Goal: Navigation & Orientation: Find specific page/section

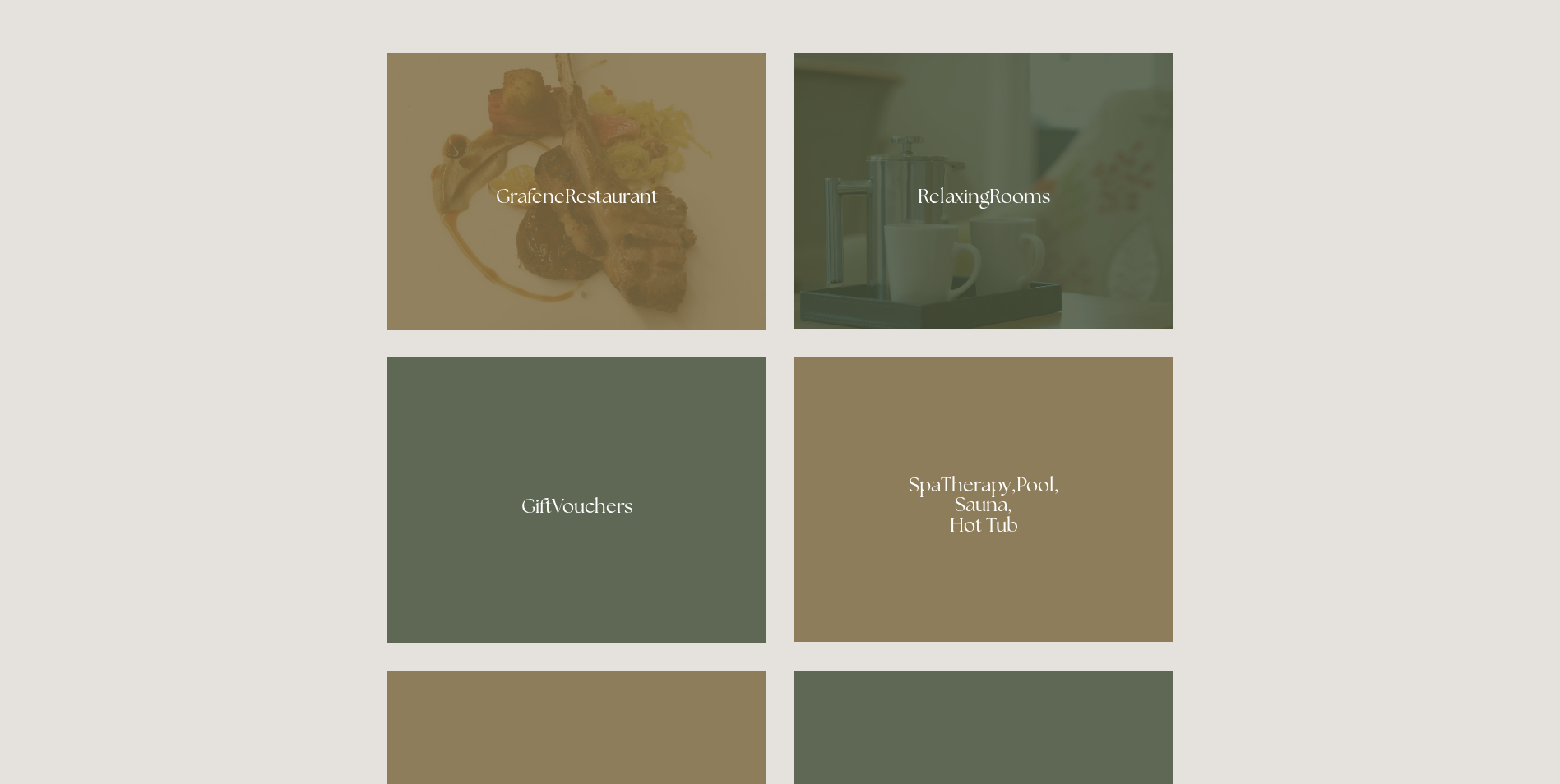
scroll to position [1151, 0]
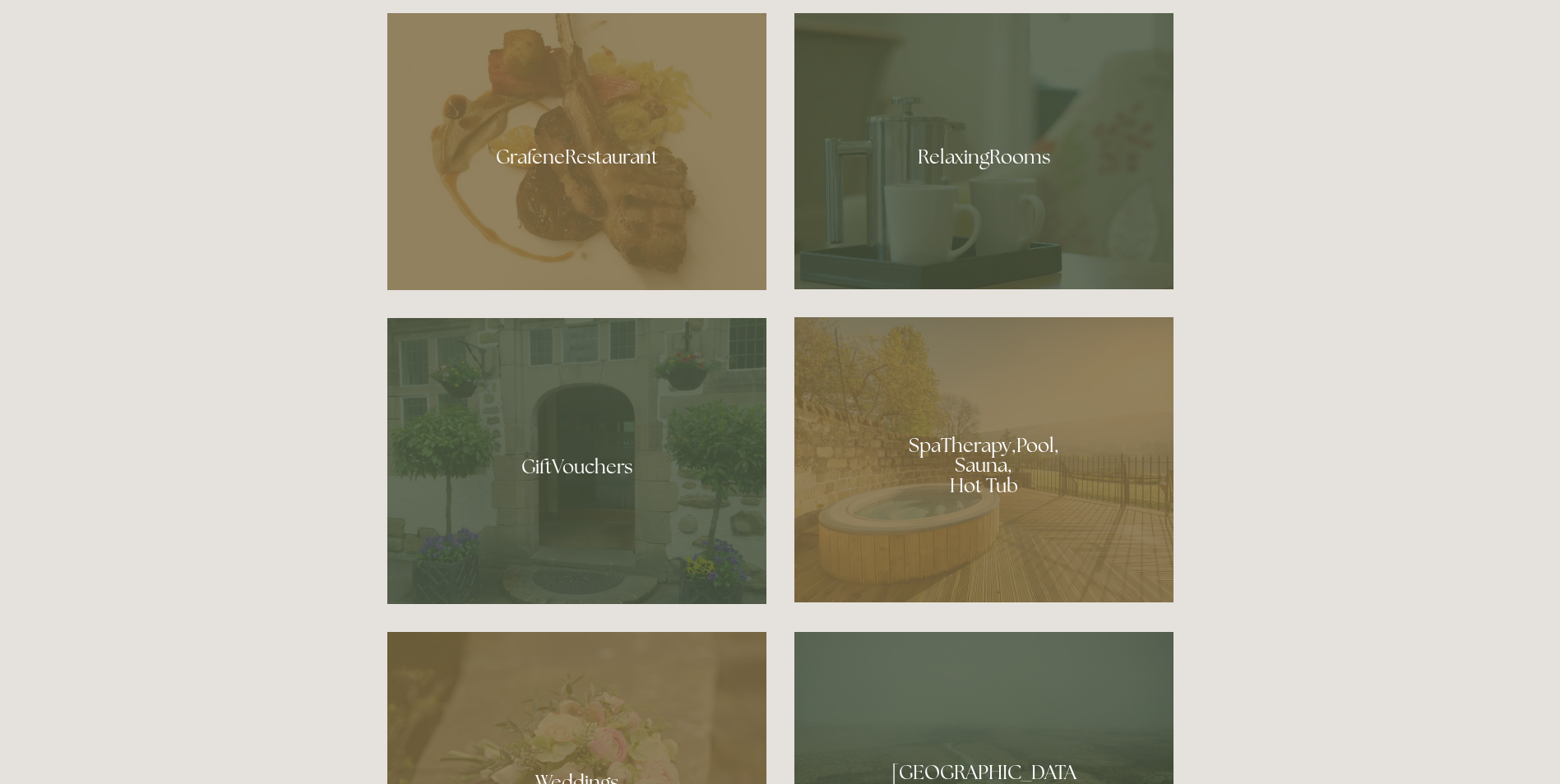
click at [924, 459] on div at bounding box center [984, 460] width 379 height 286
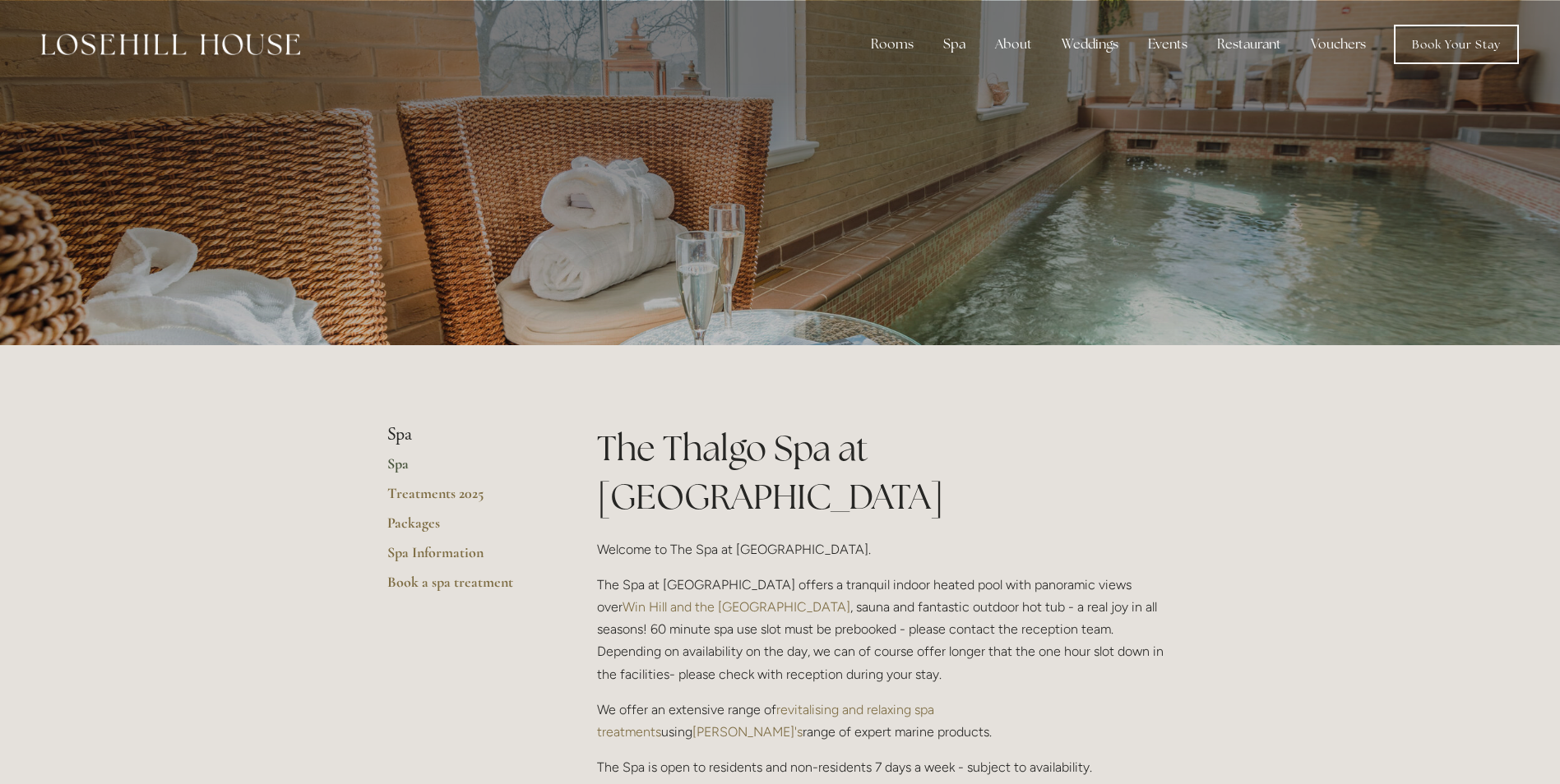
click at [402, 456] on link "Spa" at bounding box center [465, 469] width 157 height 29
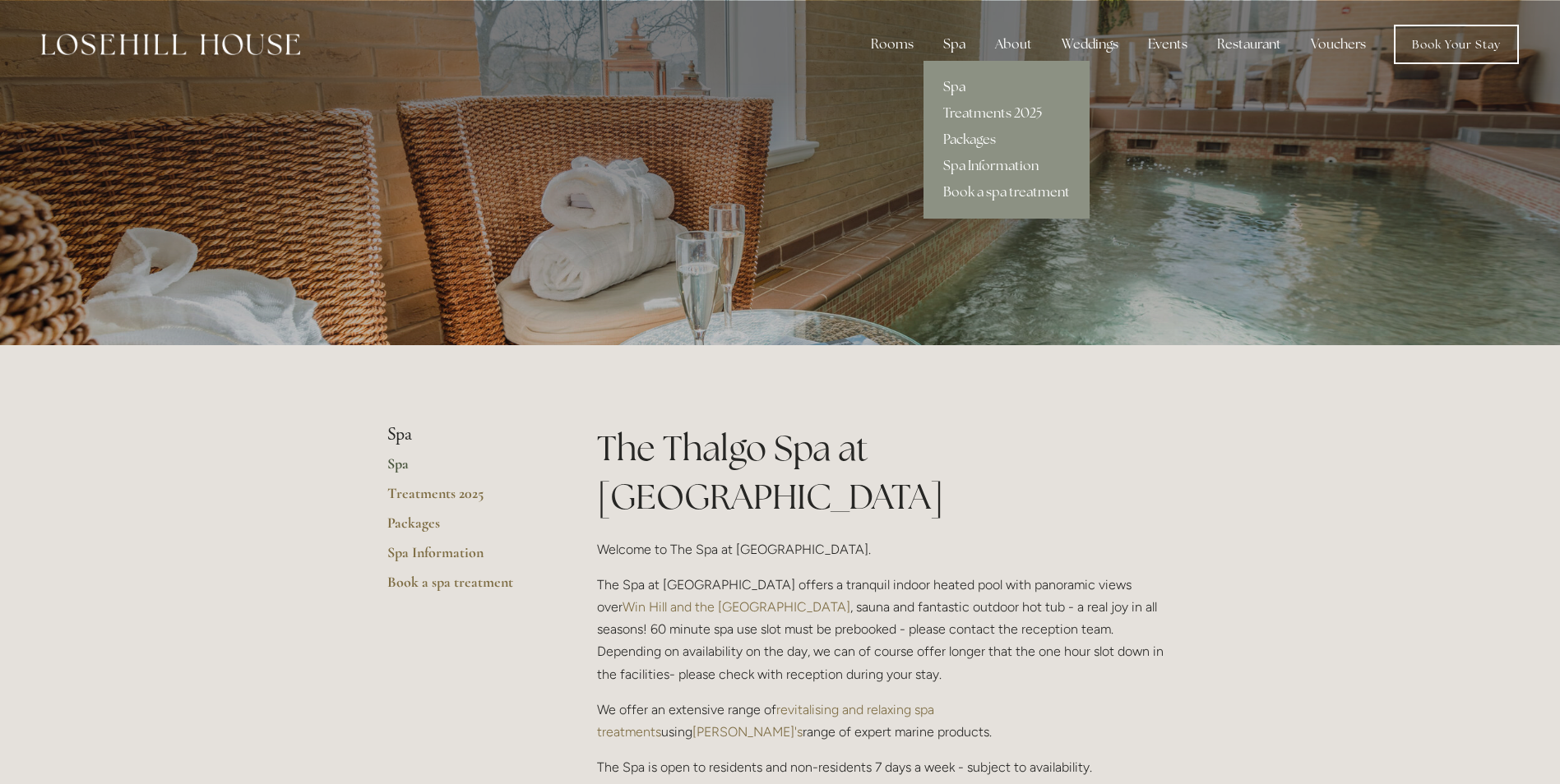
click at [955, 41] on div "Spa" at bounding box center [954, 44] width 48 height 33
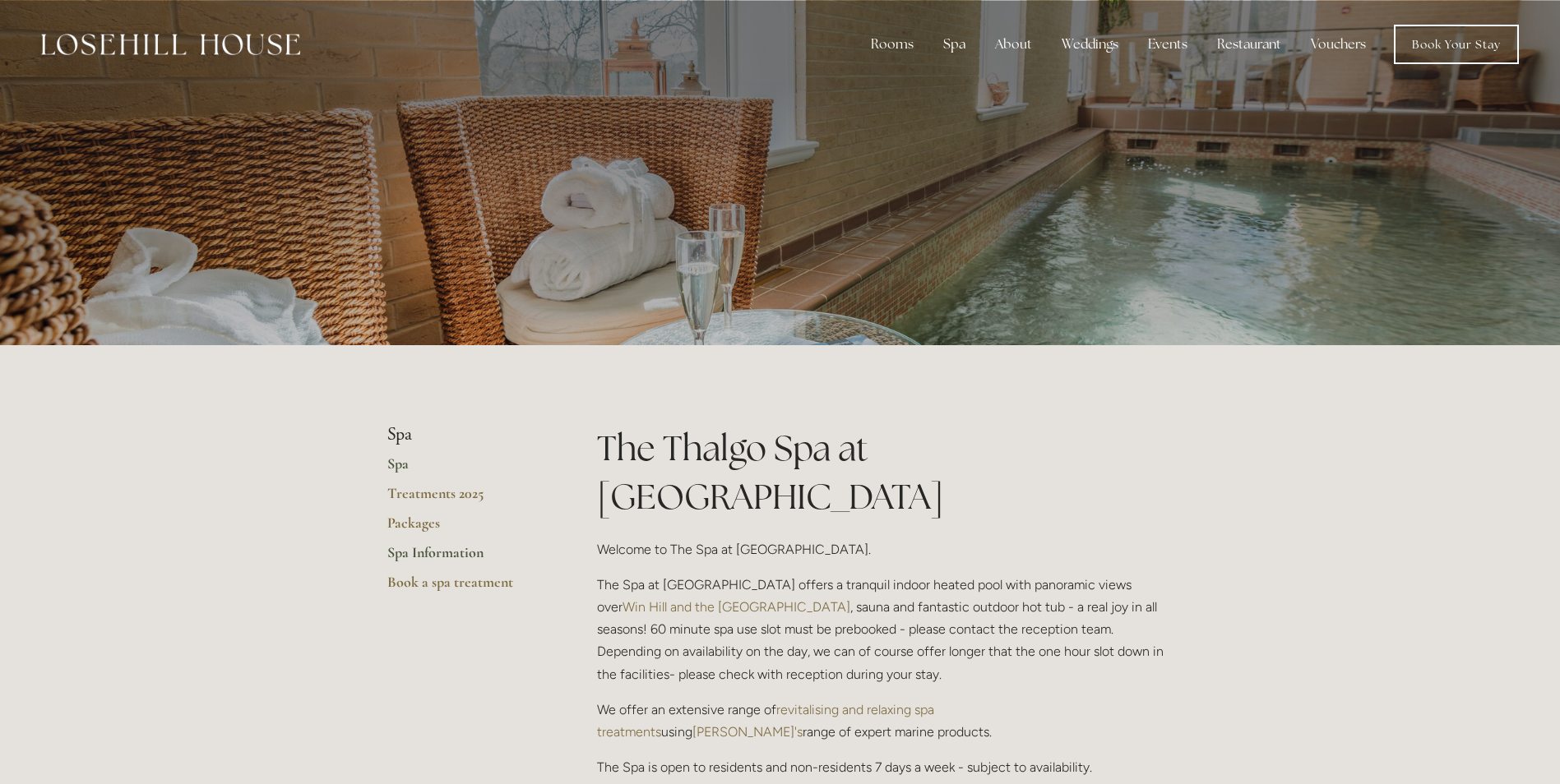
click at [456, 549] on link "Spa Information" at bounding box center [465, 558] width 157 height 29
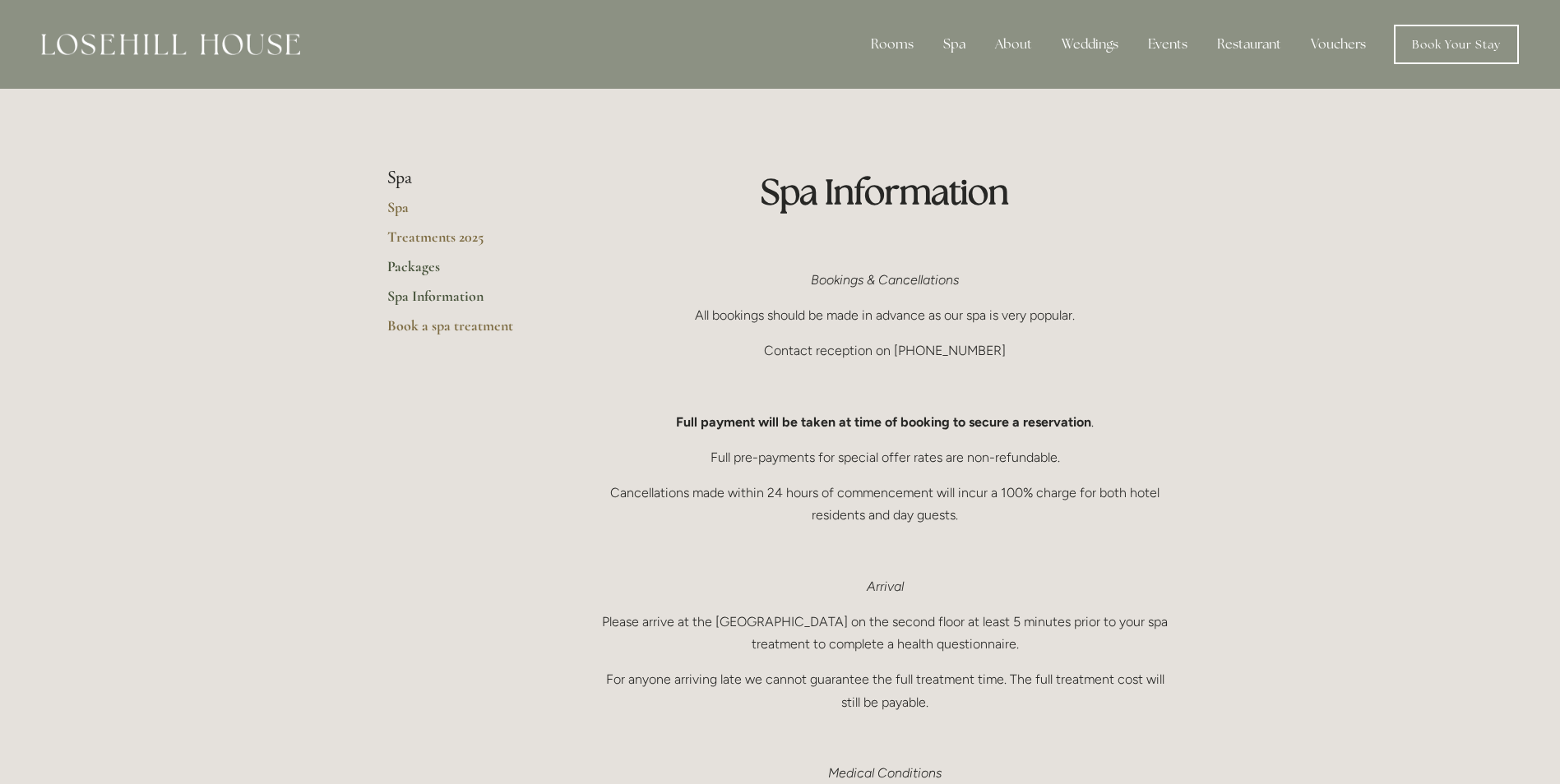
click at [422, 263] on link "Packages" at bounding box center [465, 271] width 157 height 29
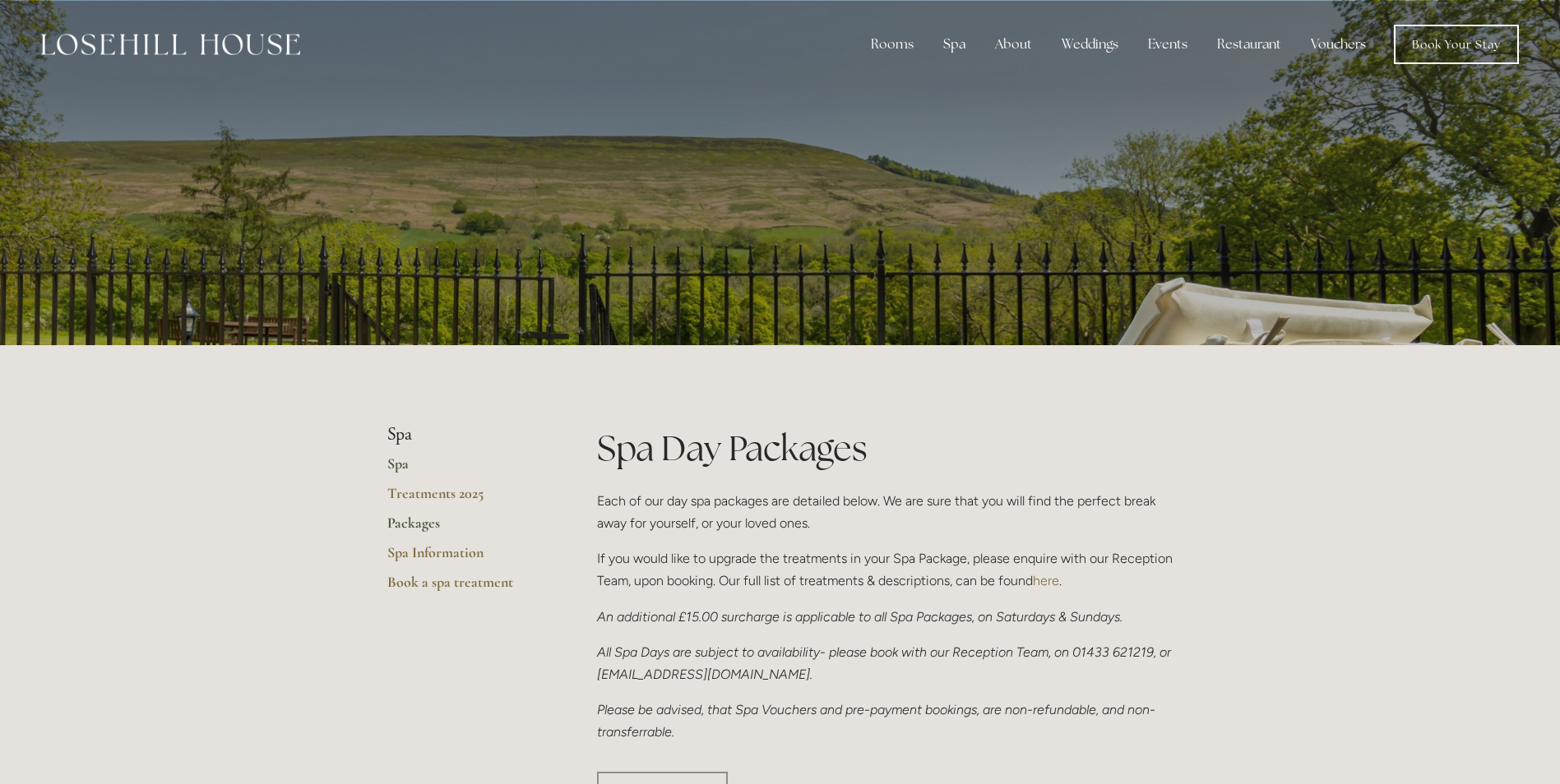
click at [399, 464] on link "Spa" at bounding box center [465, 469] width 157 height 29
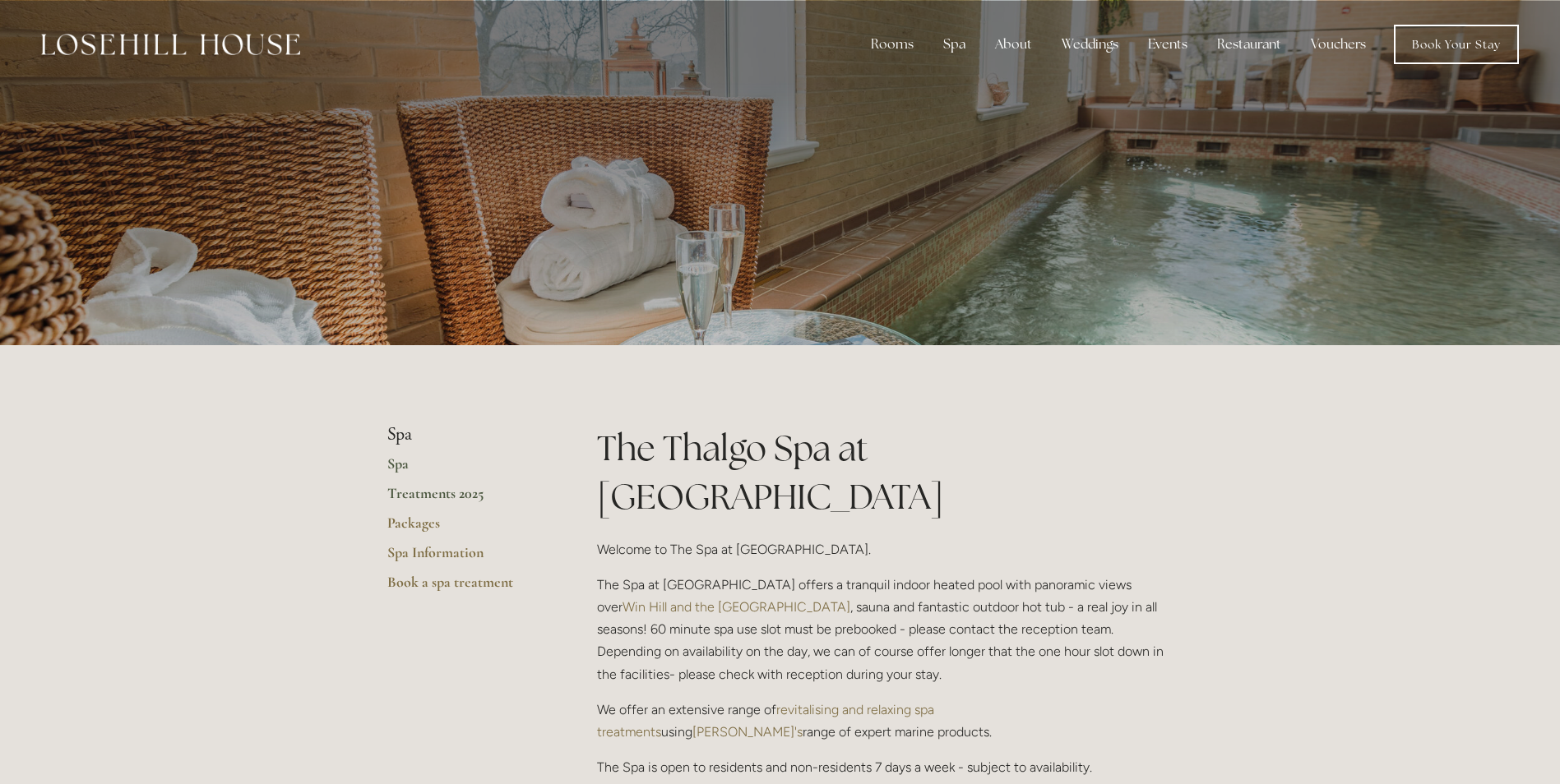
click at [409, 493] on link "Treatments 2025" at bounding box center [465, 498] width 157 height 29
